Goal: Check status

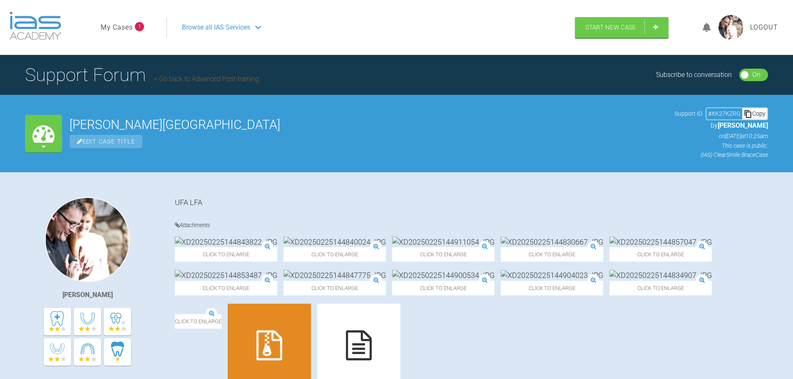
click at [113, 28] on link "My Cases" at bounding box center [117, 27] width 32 height 11
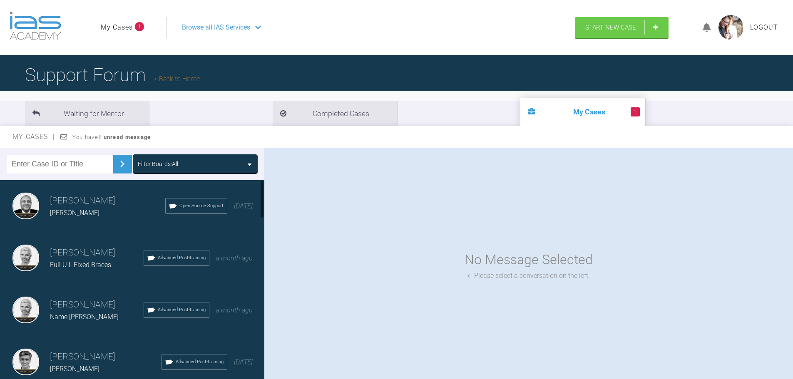
click at [90, 209] on div "[PERSON_NAME]" at bounding box center [107, 213] width 115 height 11
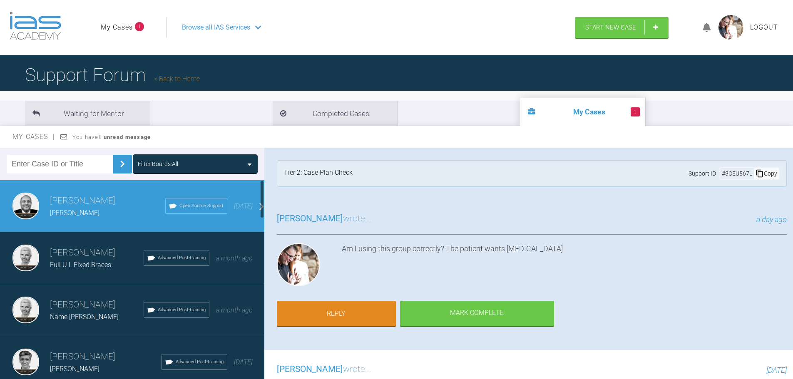
click at [108, 212] on div "[PERSON_NAME]" at bounding box center [107, 213] width 115 height 11
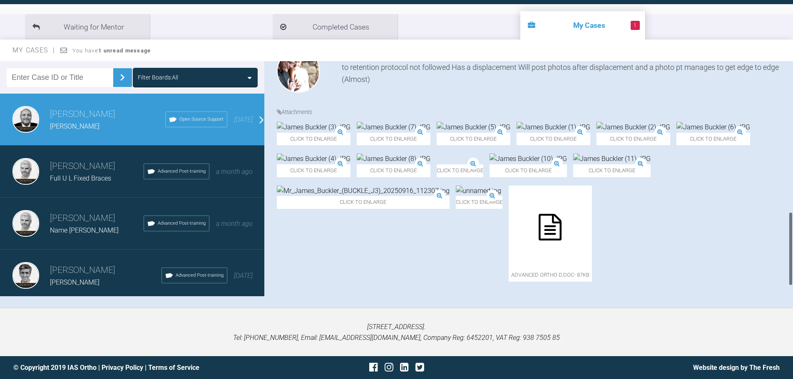
scroll to position [343, 0]
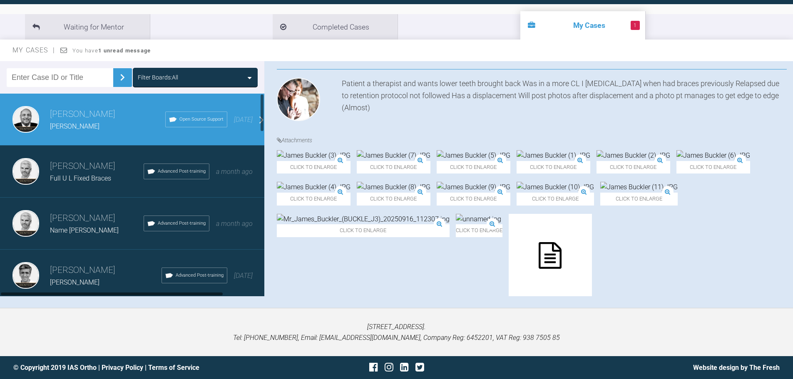
click at [191, 118] on span "Open Source Support" at bounding box center [201, 119] width 44 height 7
click at [50, 105] on div "[PERSON_NAME] [PERSON_NAME] Open Source Support [DATE]" at bounding box center [135, 120] width 271 height 52
click at [256, 119] on div "[PERSON_NAME] [PERSON_NAME] Open Source Support [DATE]" at bounding box center [135, 120] width 271 height 52
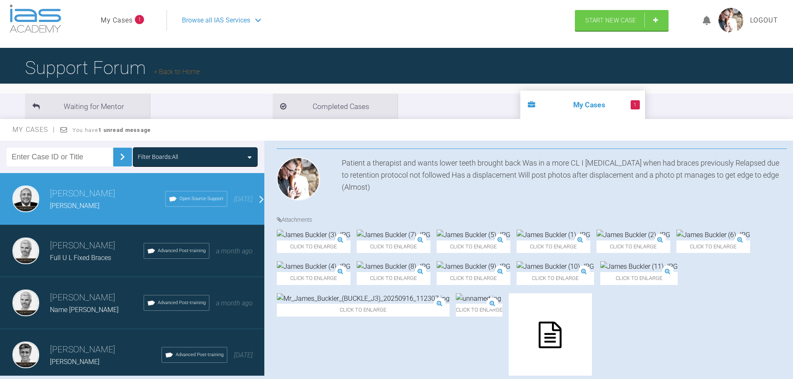
scroll to position [0, 0]
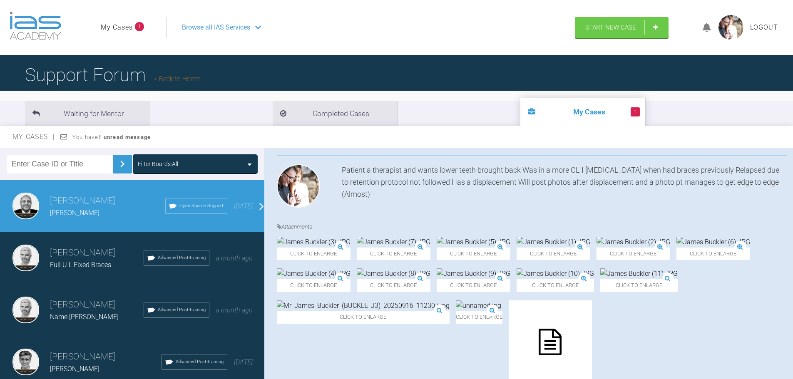
click at [52, 206] on h3 "[PERSON_NAME]" at bounding box center [107, 201] width 115 height 14
click at [73, 261] on div "Full U L Fixed Braces" at bounding box center [97, 265] width 94 height 11
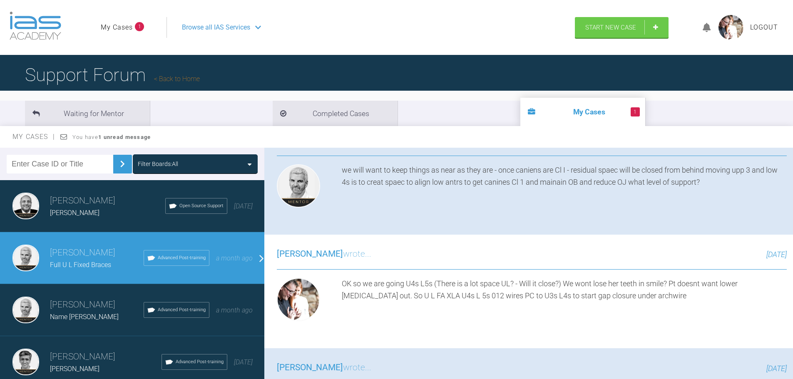
click at [70, 215] on span "[PERSON_NAME]" at bounding box center [75, 213] width 50 height 8
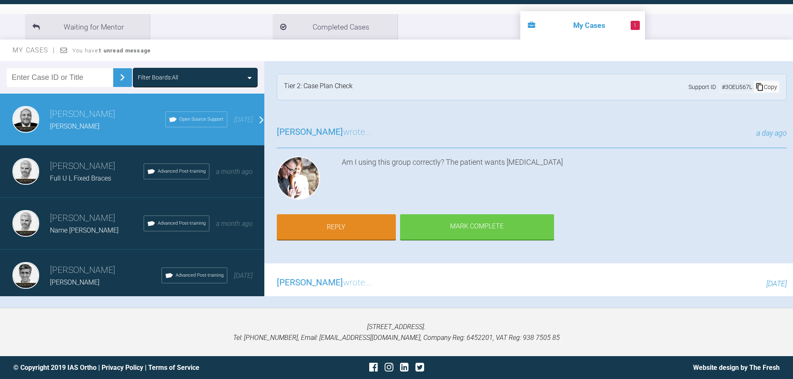
click at [733, 85] on div "# 3OEU567L" at bounding box center [737, 86] width 34 height 9
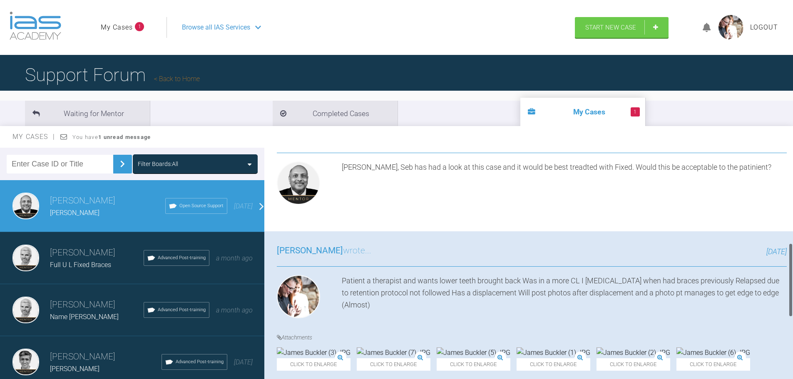
scroll to position [218, 0]
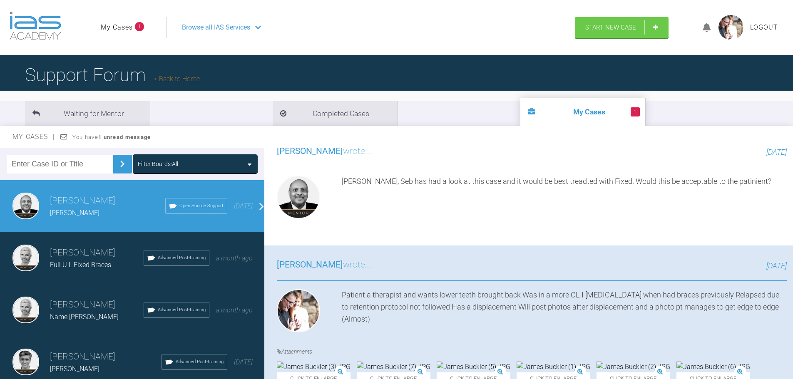
click at [321, 150] on span "[PERSON_NAME]" at bounding box center [310, 151] width 66 height 10
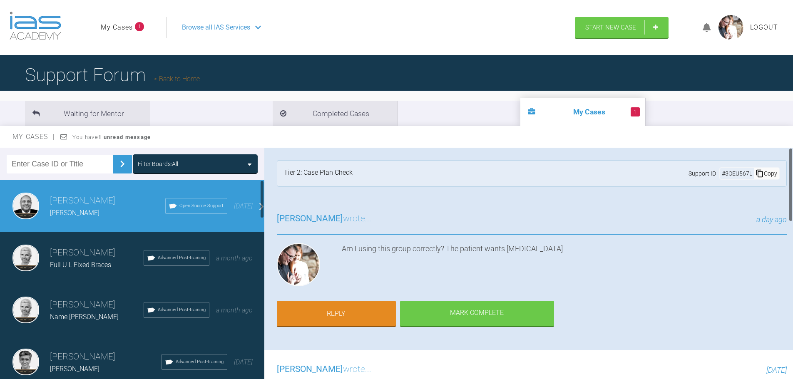
click at [179, 208] on span "Open Source Support" at bounding box center [201, 205] width 44 height 7
click at [254, 204] on div "[PERSON_NAME] [PERSON_NAME] Open Source Support [DATE]" at bounding box center [135, 206] width 271 height 52
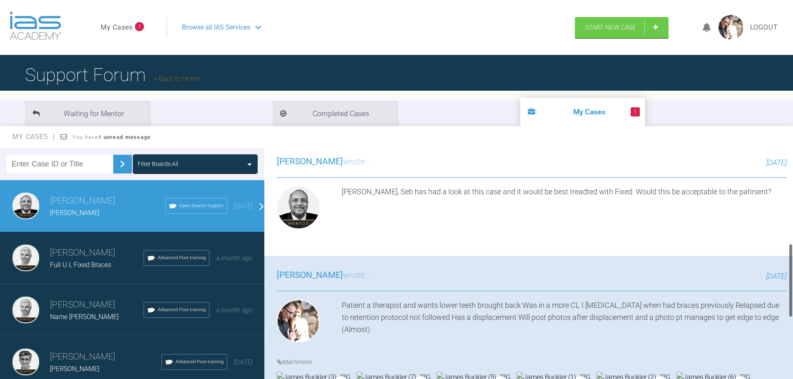
scroll to position [176, 0]
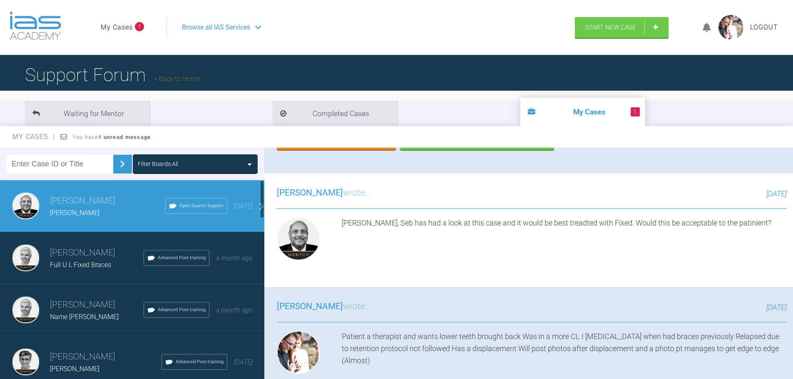
click at [185, 205] on span "Open Source Support" at bounding box center [201, 205] width 44 height 7
click at [194, 263] on div "Advanced Post-training" at bounding box center [177, 258] width 66 height 16
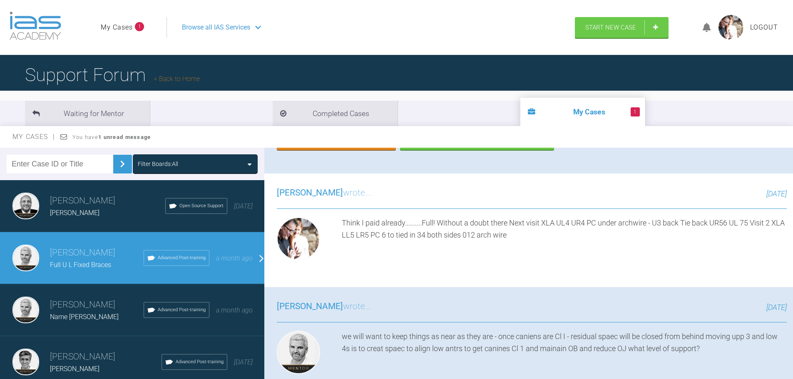
click at [181, 200] on div "Open Source Support" at bounding box center [196, 206] width 62 height 16
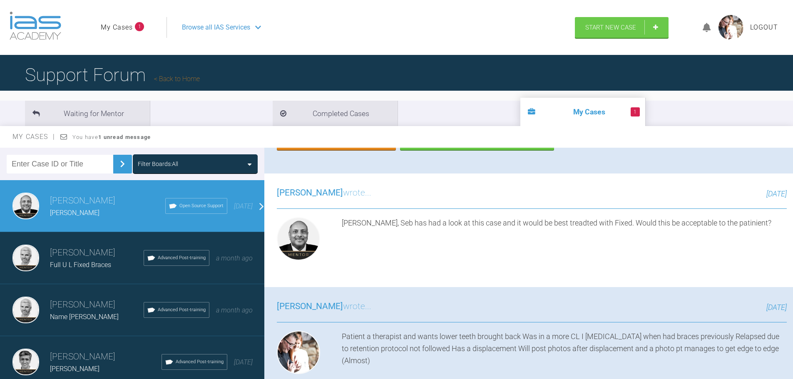
click at [192, 244] on div "[PERSON_NAME] Full U L Fixed Braces Advanced Post-training a month ago" at bounding box center [135, 258] width 271 height 52
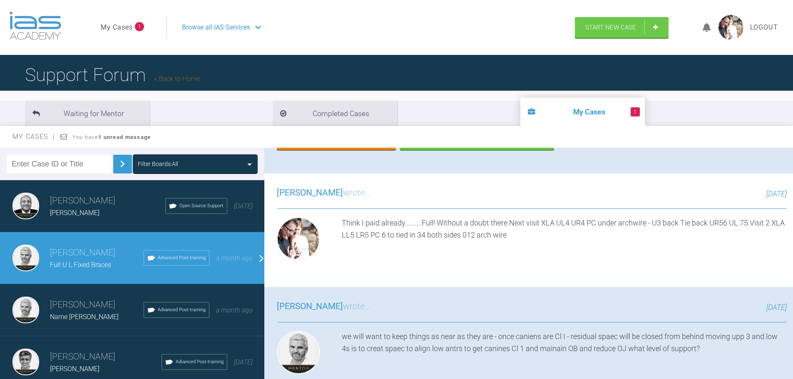
click at [189, 207] on span "Open Source Support" at bounding box center [201, 205] width 44 height 7
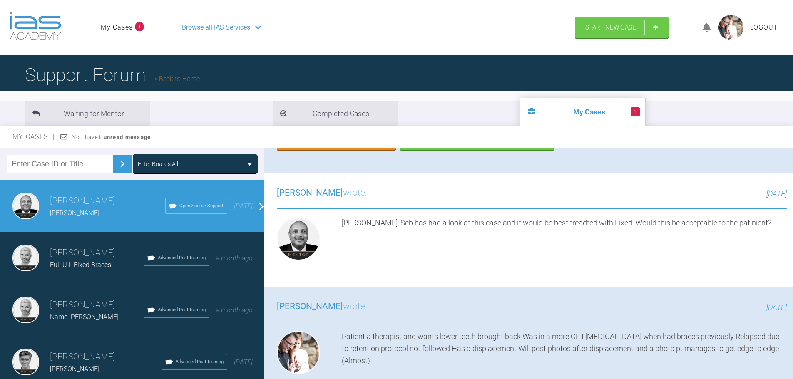
click at [184, 263] on div "Advanced Post-training" at bounding box center [177, 258] width 66 height 16
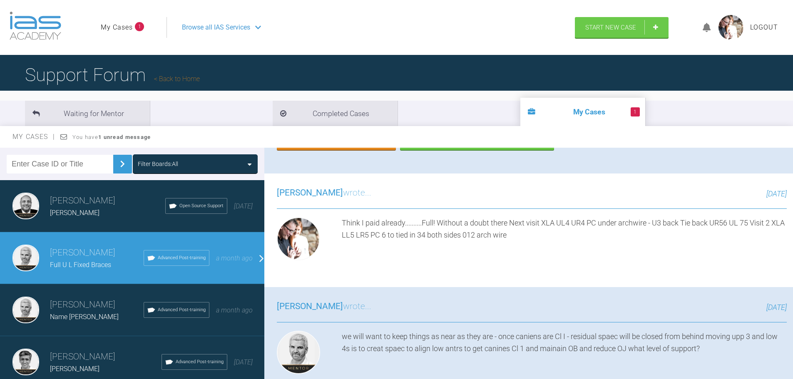
click at [197, 315] on div "Advanced Post-training" at bounding box center [177, 310] width 66 height 16
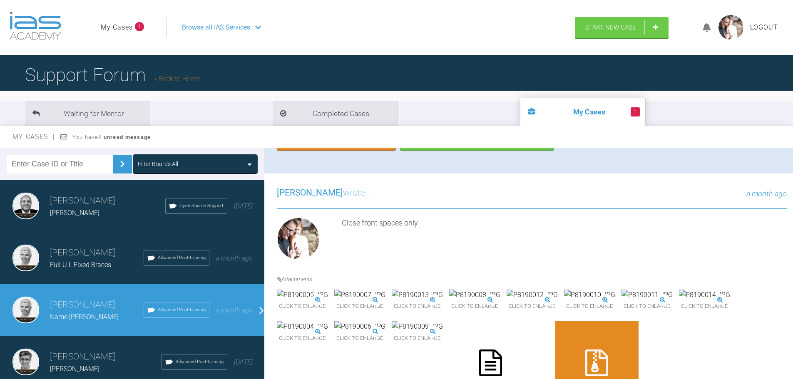
click at [194, 355] on div "Advanced Post-training" at bounding box center [195, 362] width 66 height 16
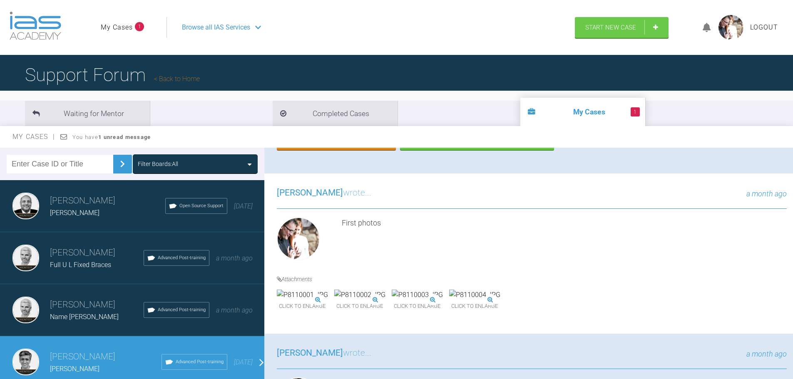
click at [173, 270] on div "[PERSON_NAME] Full U L Fixed Braces Advanced Post-training a month ago" at bounding box center [135, 258] width 271 height 52
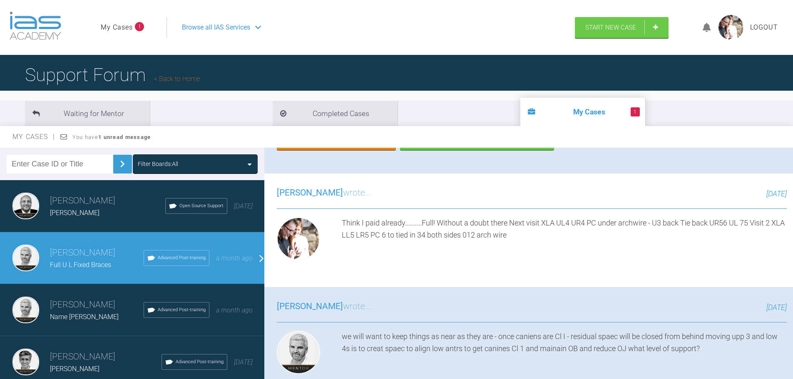
click at [174, 217] on div "[PERSON_NAME] [PERSON_NAME] Open Source Support [DATE]" at bounding box center [135, 206] width 271 height 52
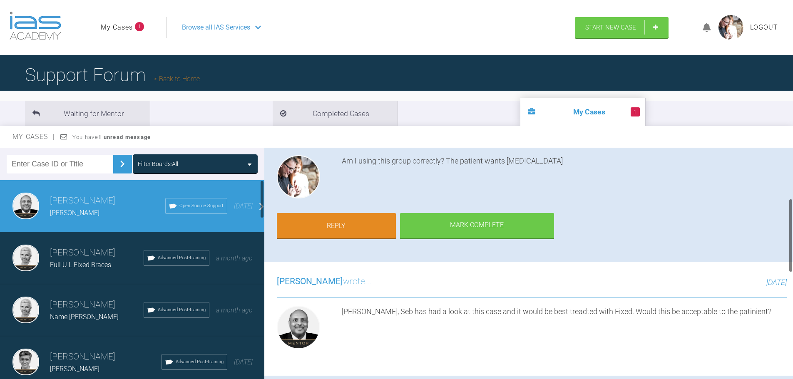
scroll to position [0, 0]
